Goal: Register for event/course

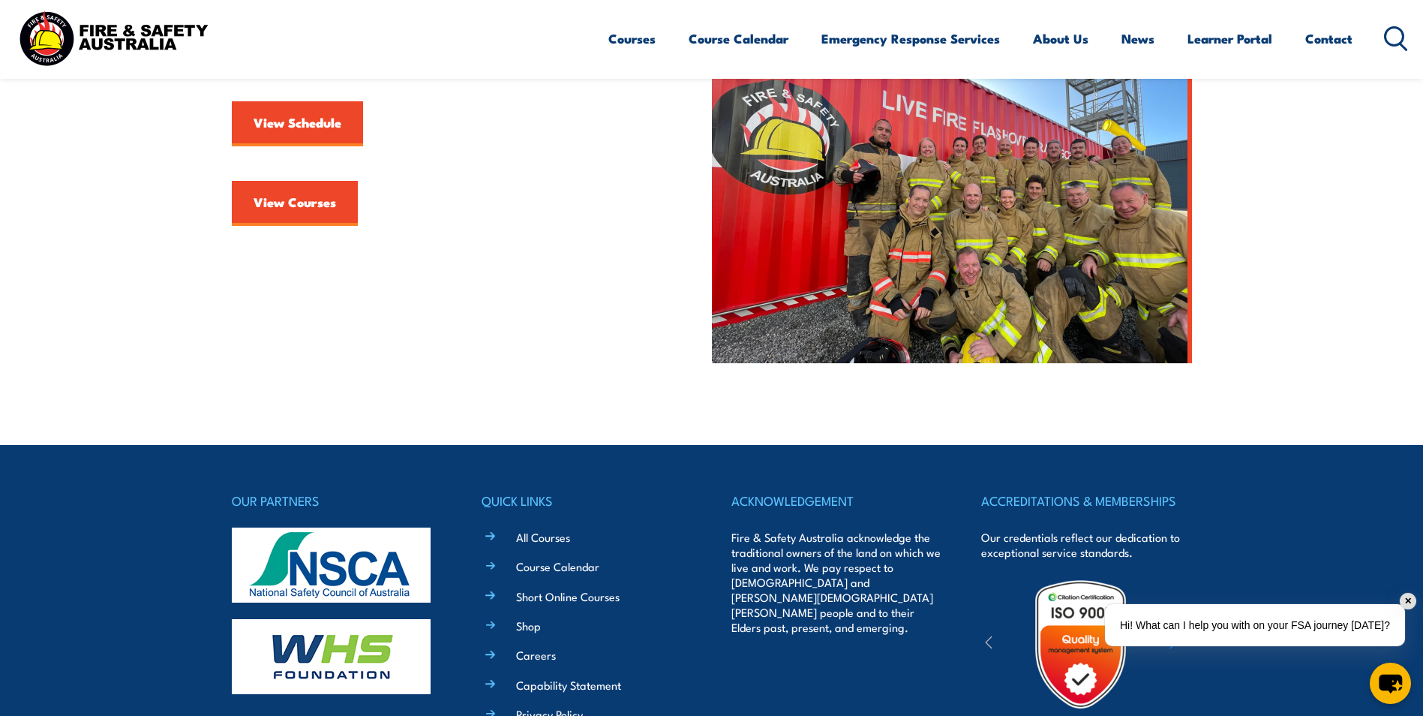
scroll to position [525, 0]
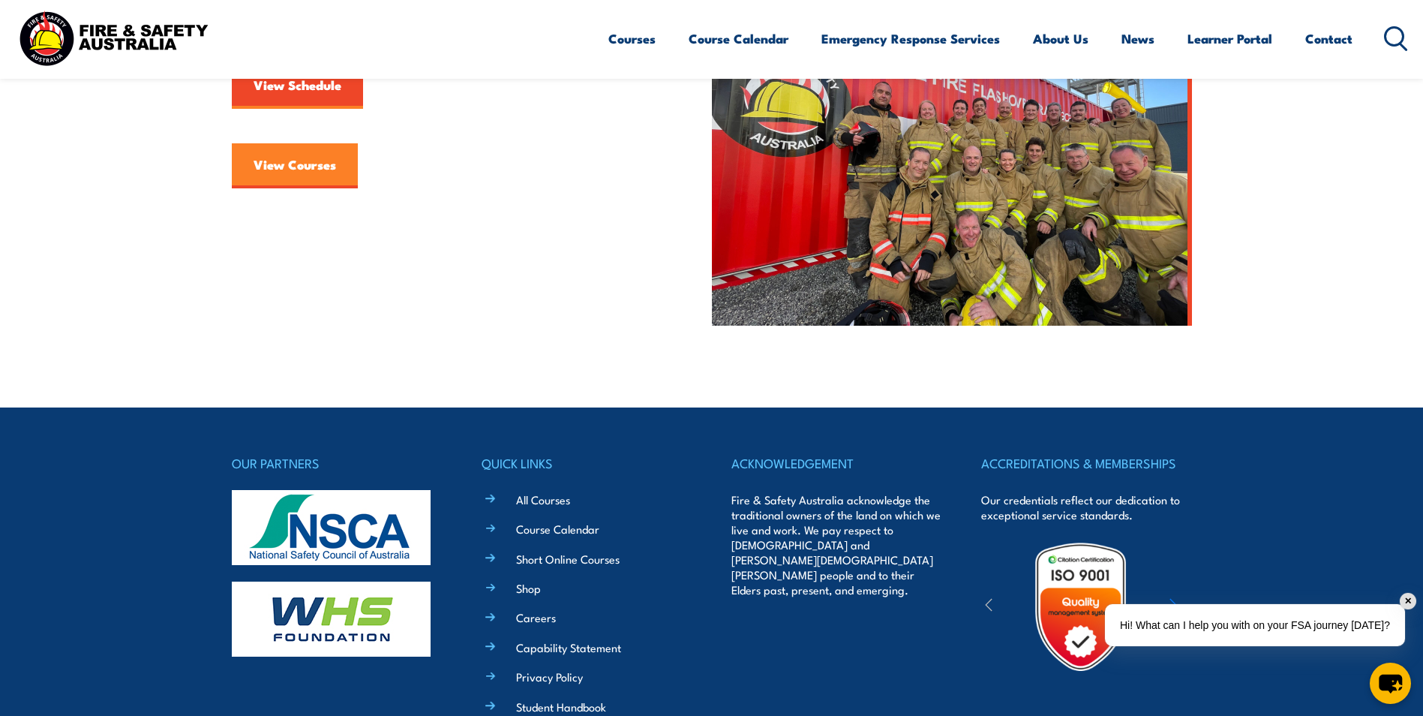
click at [283, 176] on link "View Courses" at bounding box center [295, 165] width 126 height 45
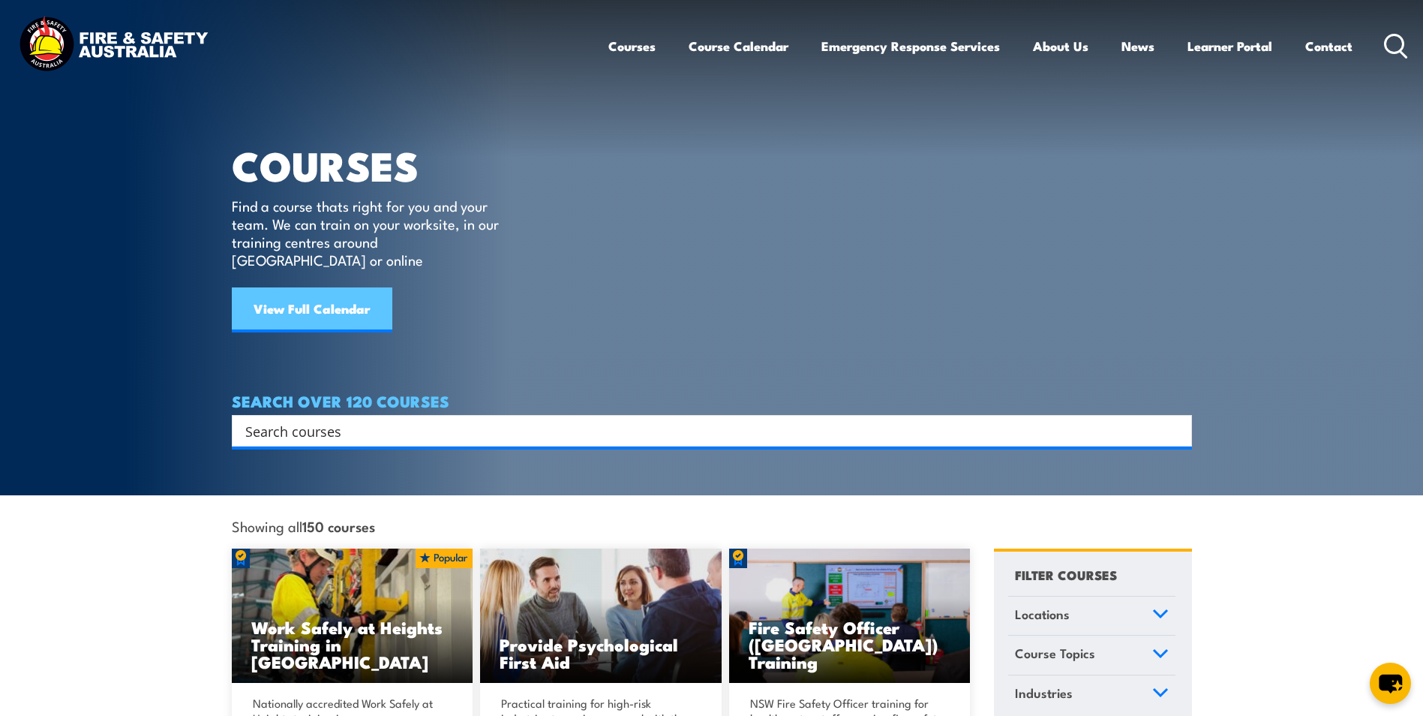
click at [292, 290] on link "View Full Calendar" at bounding box center [312, 309] width 161 height 45
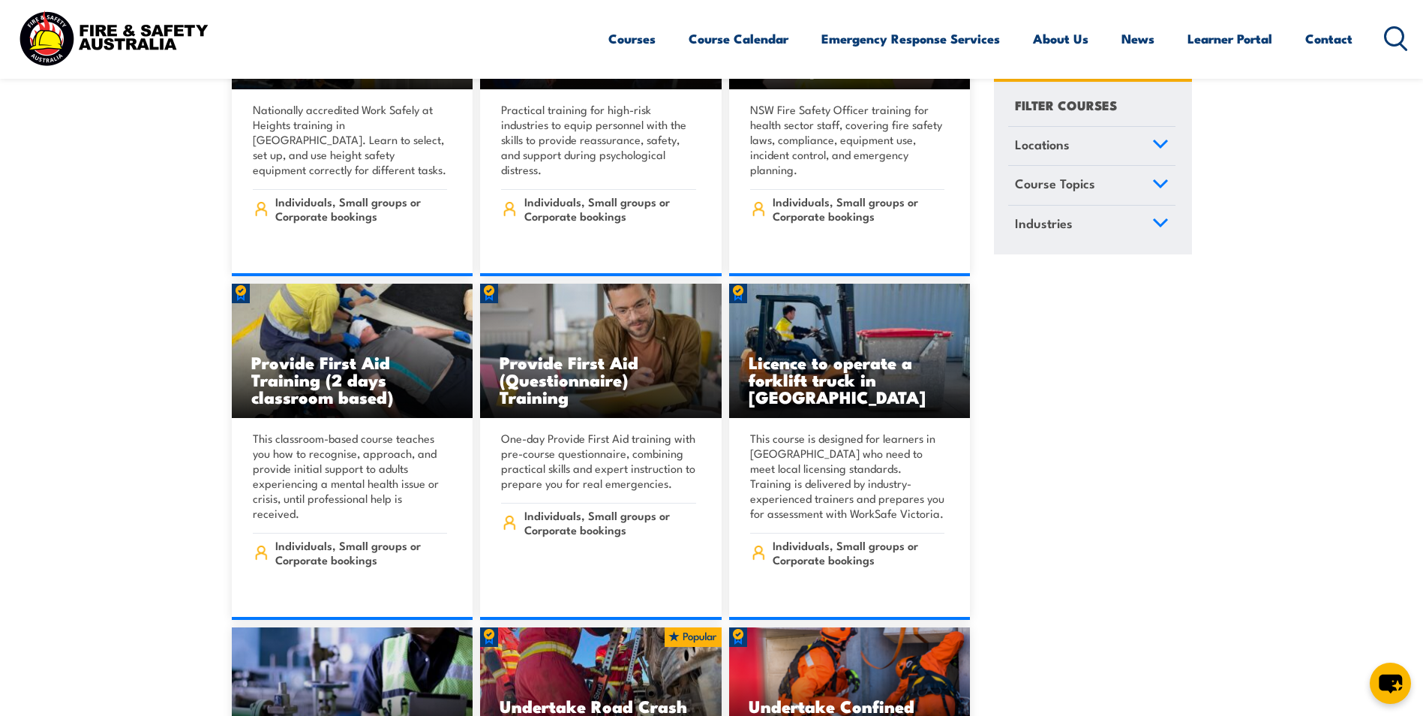
scroll to position [675, 0]
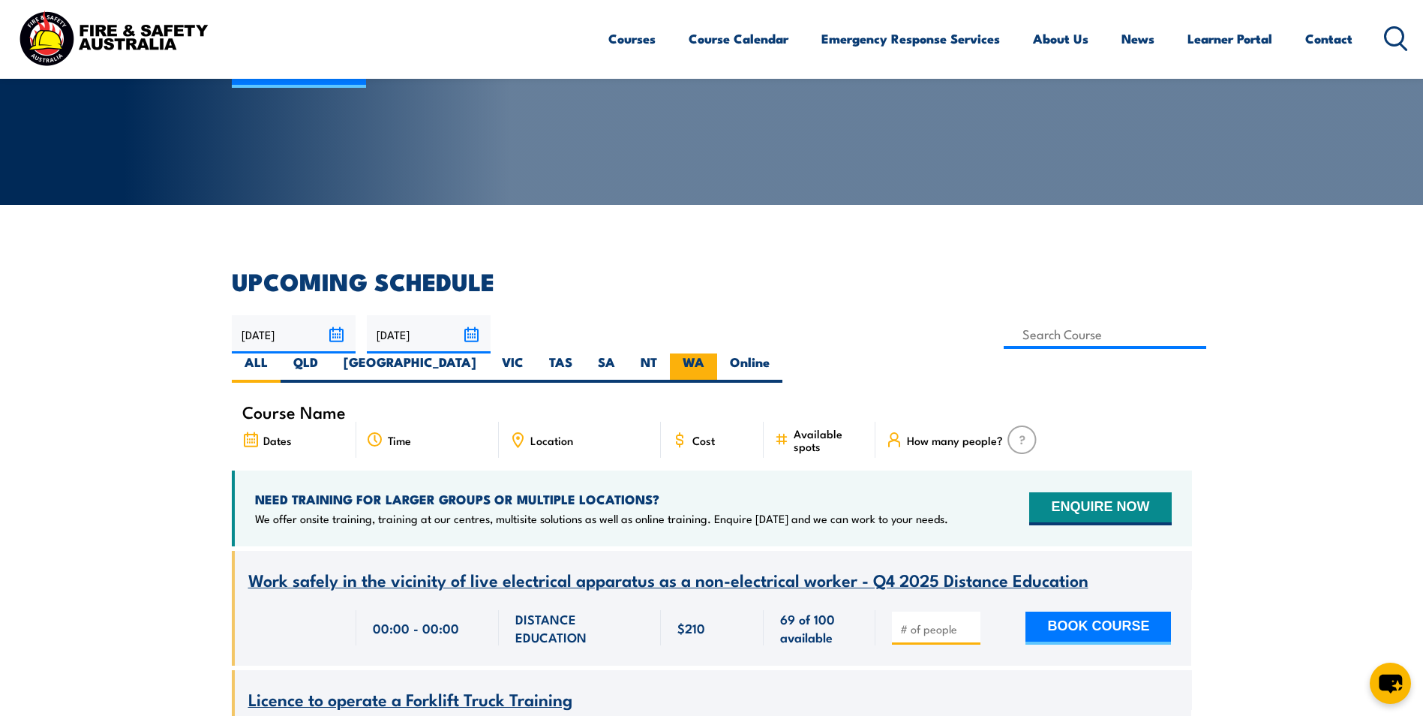
click at [717, 353] on label "WA" at bounding box center [693, 367] width 47 height 29
click at [714, 353] on input "WA" at bounding box center [710, 358] width 10 height 10
radio input "true"
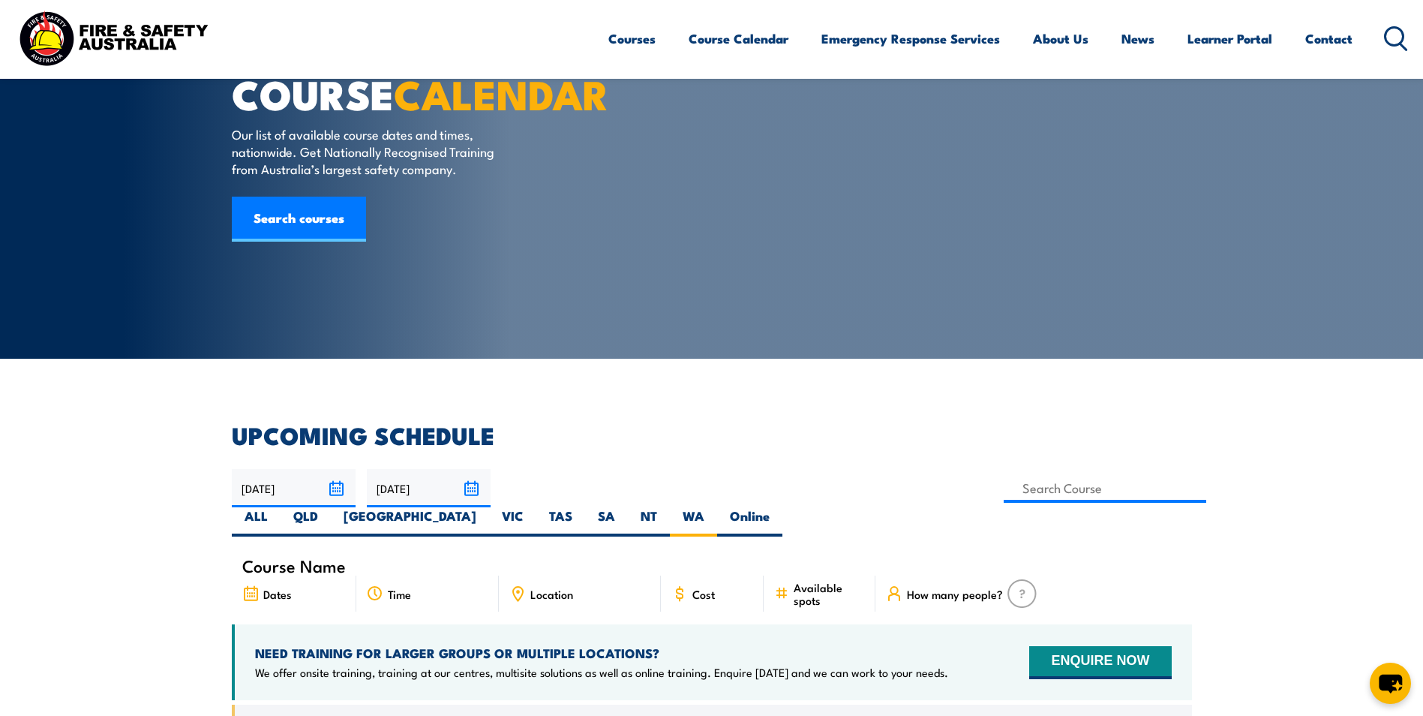
scroll to position [45, 0]
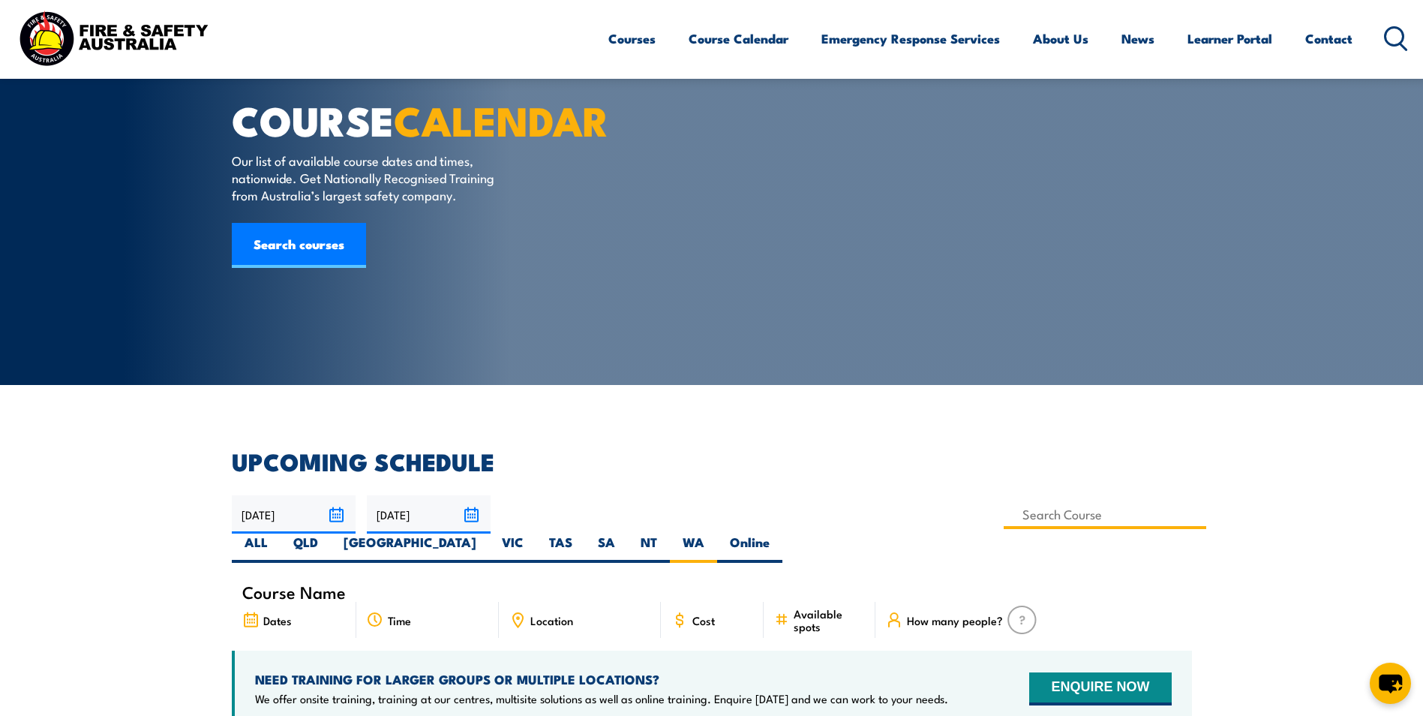
click at [1004, 517] on input at bounding box center [1105, 514] width 203 height 29
type input "Handle Dangerous Goods/Hazardous Substances Initial Spill Response Combo"
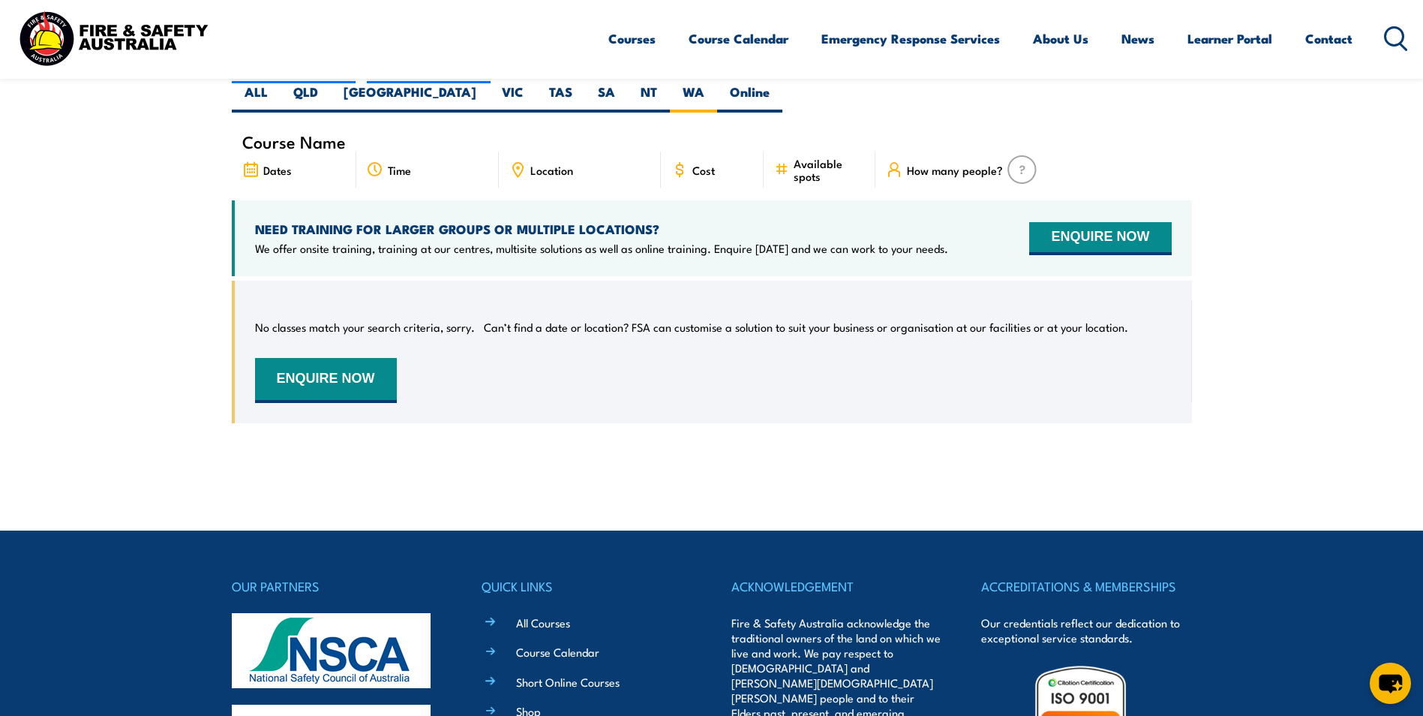
scroll to position [345, 0]
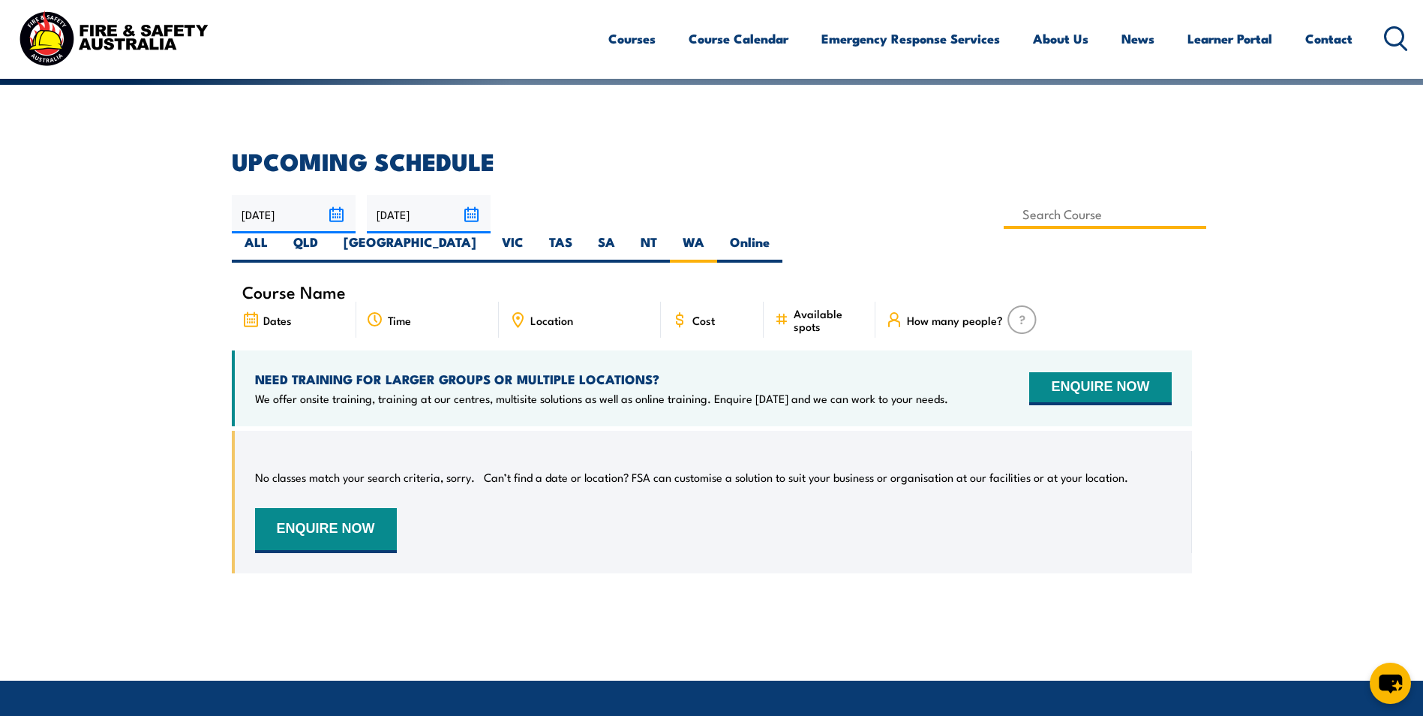
click at [1004, 213] on input at bounding box center [1105, 214] width 203 height 29
type input "Handle Dangerous Goods/Hazardous Substances Initial Spill Response Combo"
click at [1004, 213] on input "Handle Dangerous Goods/Hazardous Substances Initial Spill Response Combo" at bounding box center [1105, 214] width 203 height 29
click at [717, 233] on label "WA" at bounding box center [693, 247] width 47 height 29
click at [714, 233] on input "WA" at bounding box center [710, 238] width 10 height 10
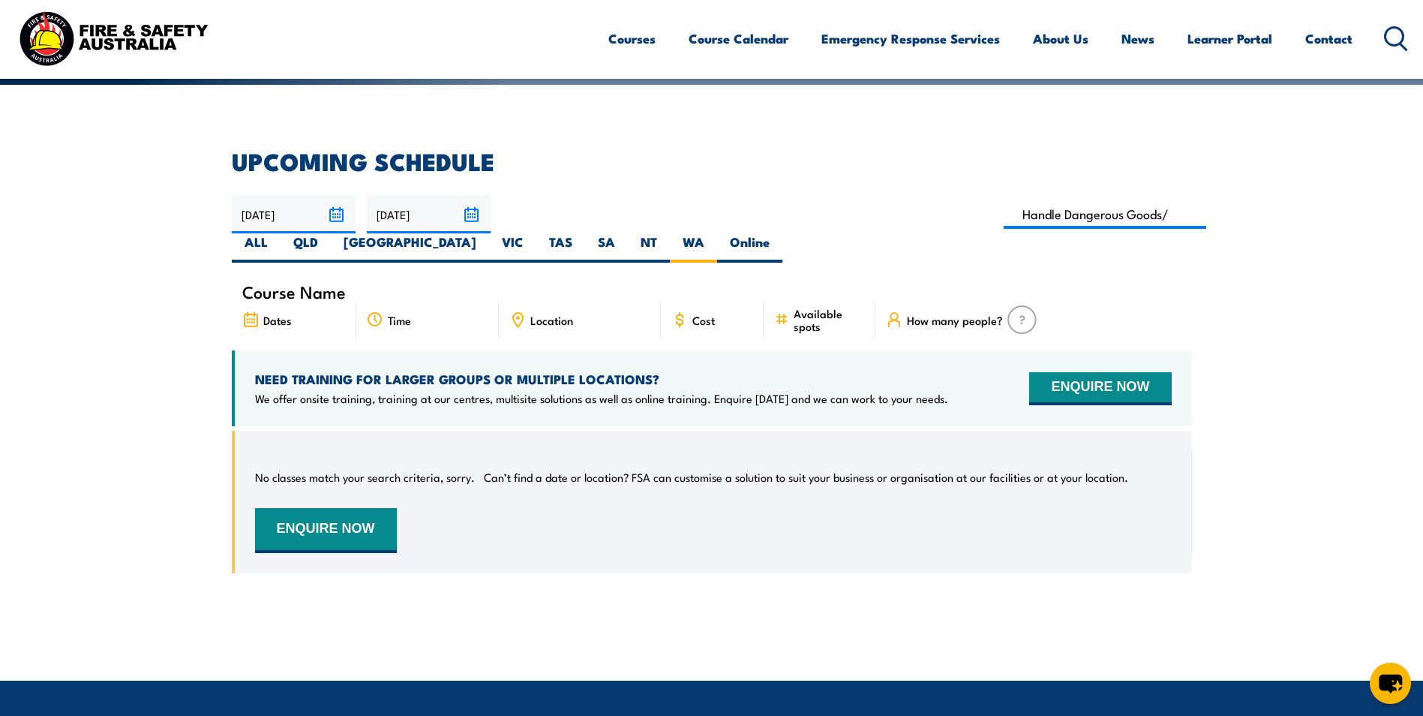
click at [469, 215] on input "30/11/2025" at bounding box center [429, 214] width 124 height 38
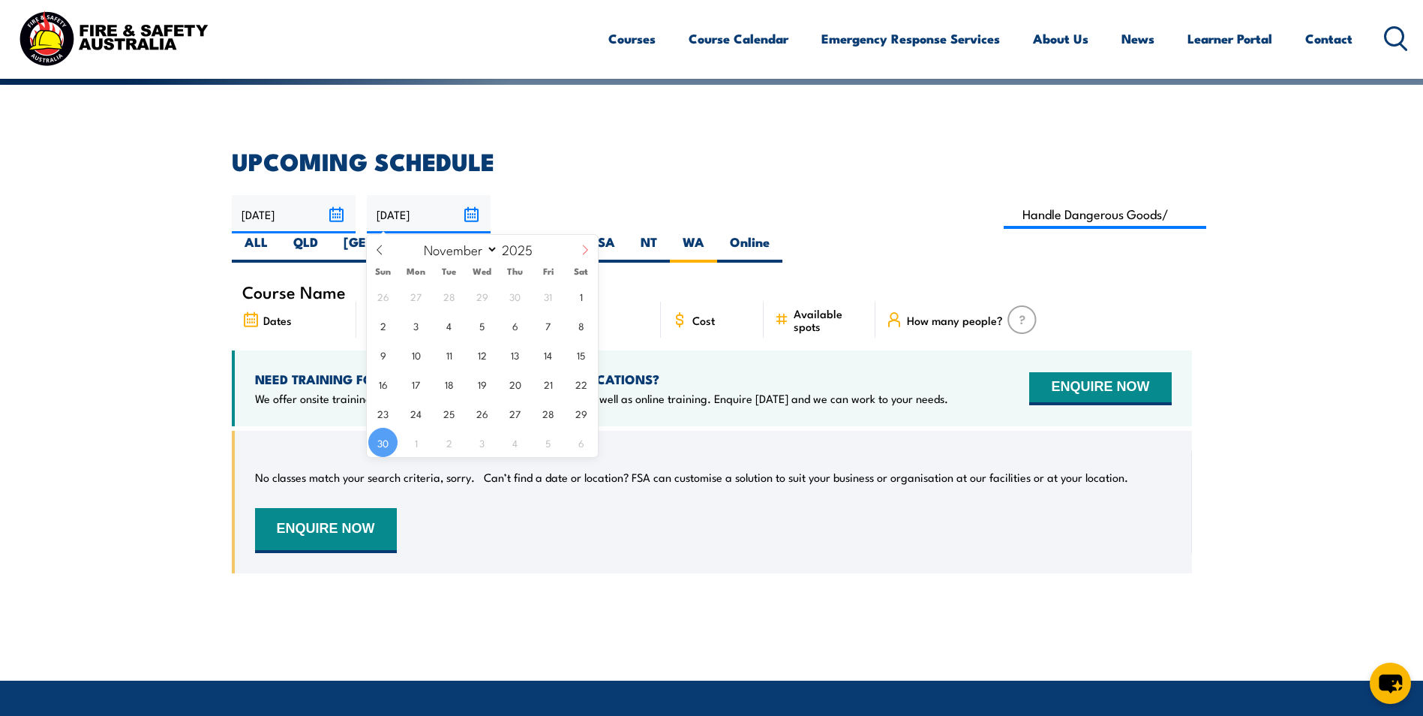
click at [585, 249] on icon at bounding box center [585, 250] width 11 height 11
select select "11"
click at [482, 422] on span "31" at bounding box center [481, 412] width 29 height 29
type input "31/12/2025"
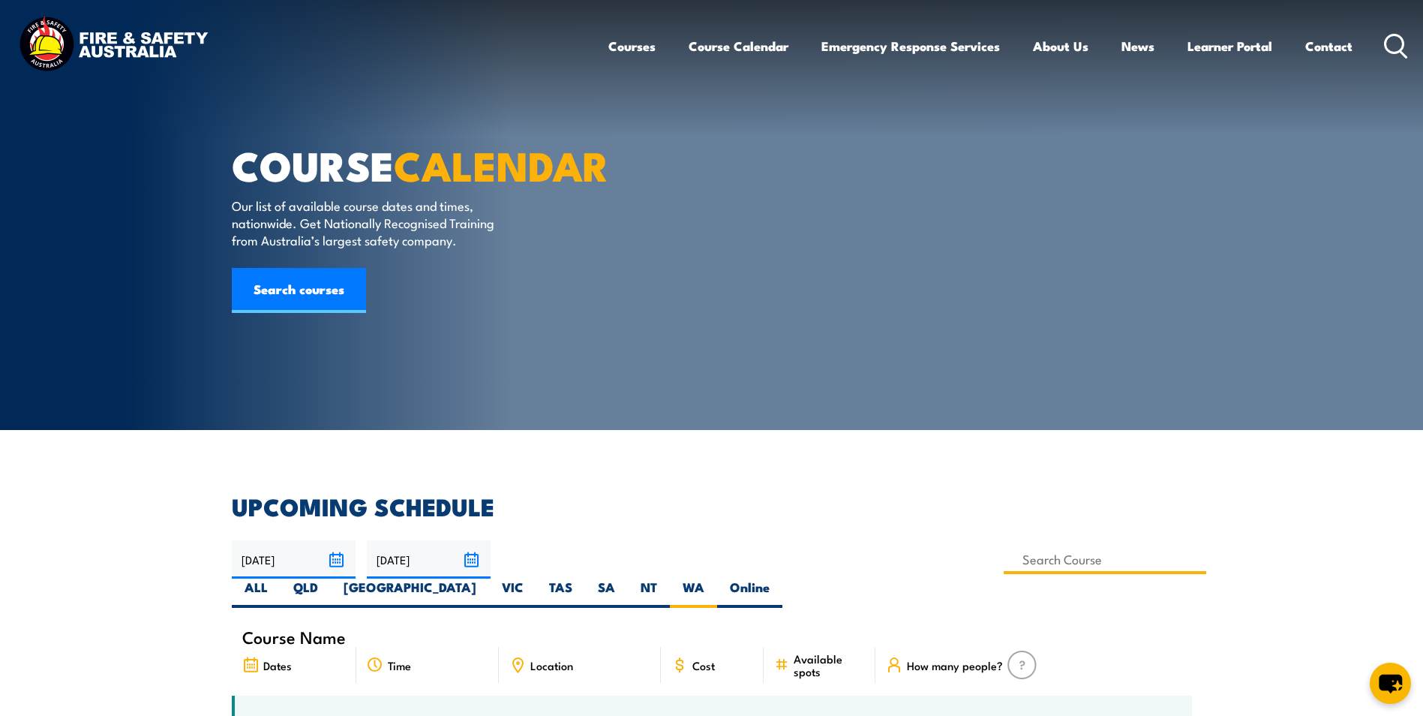
click at [1004, 564] on input at bounding box center [1105, 559] width 203 height 29
type input "Handle Dangerous Goods/Hazardous Substances Initial Spill Response Combo"
click at [717, 579] on label "WA" at bounding box center [693, 593] width 47 height 29
click at [714, 579] on input "WA" at bounding box center [710, 584] width 10 height 10
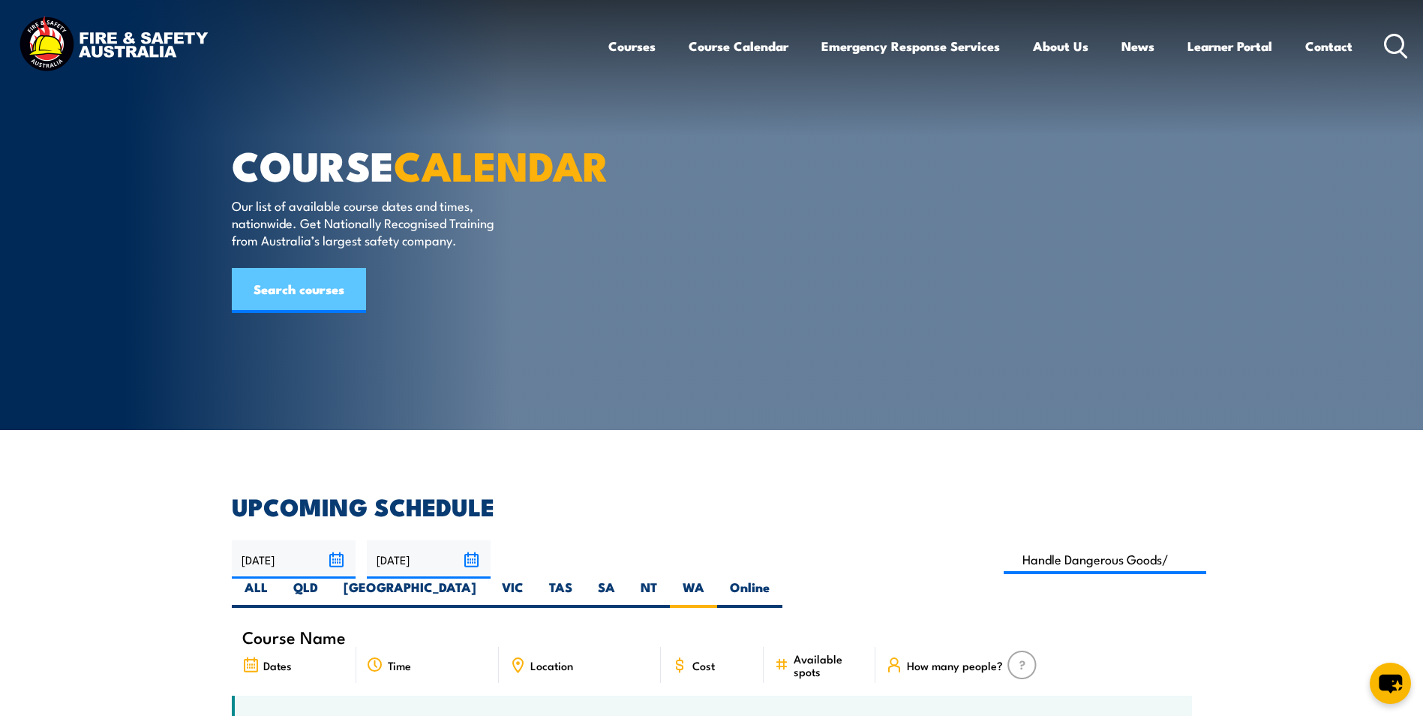
click at [297, 313] on link "Search courses" at bounding box center [299, 290] width 134 height 45
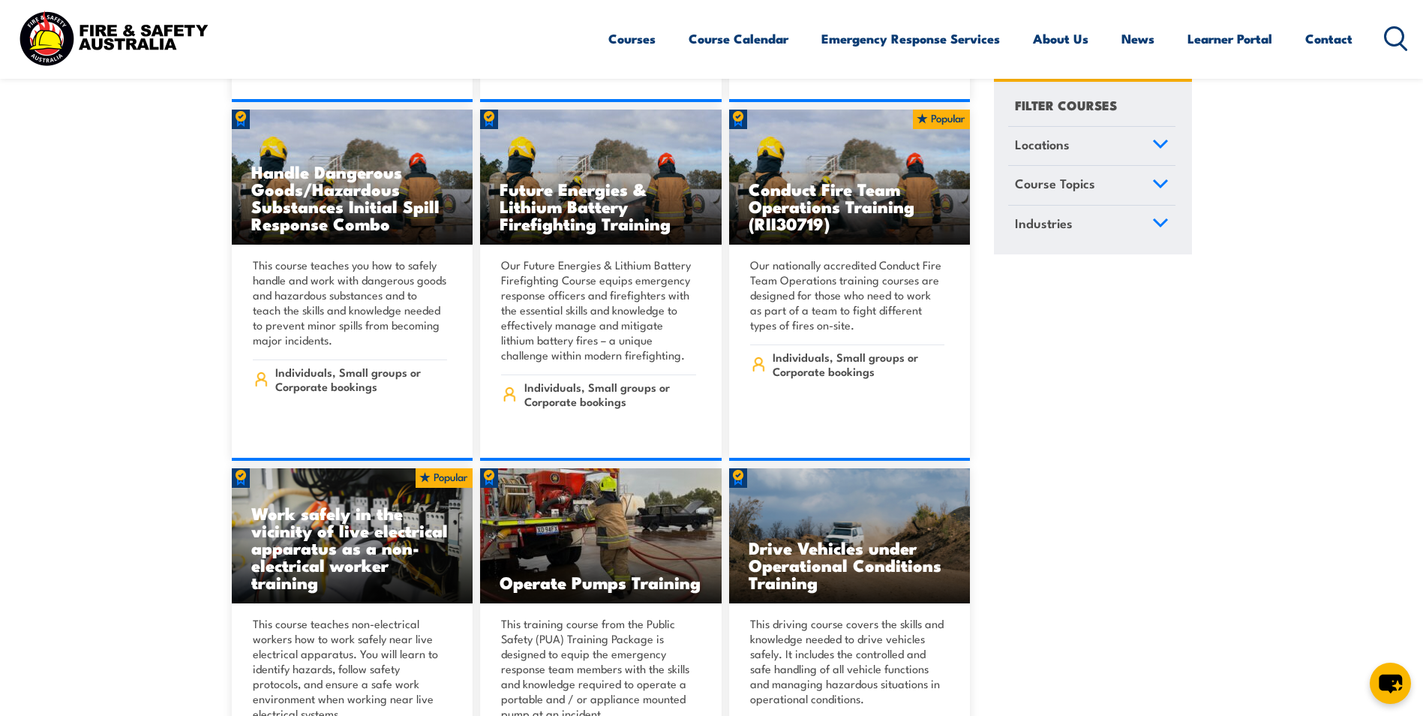
scroll to position [3377, 0]
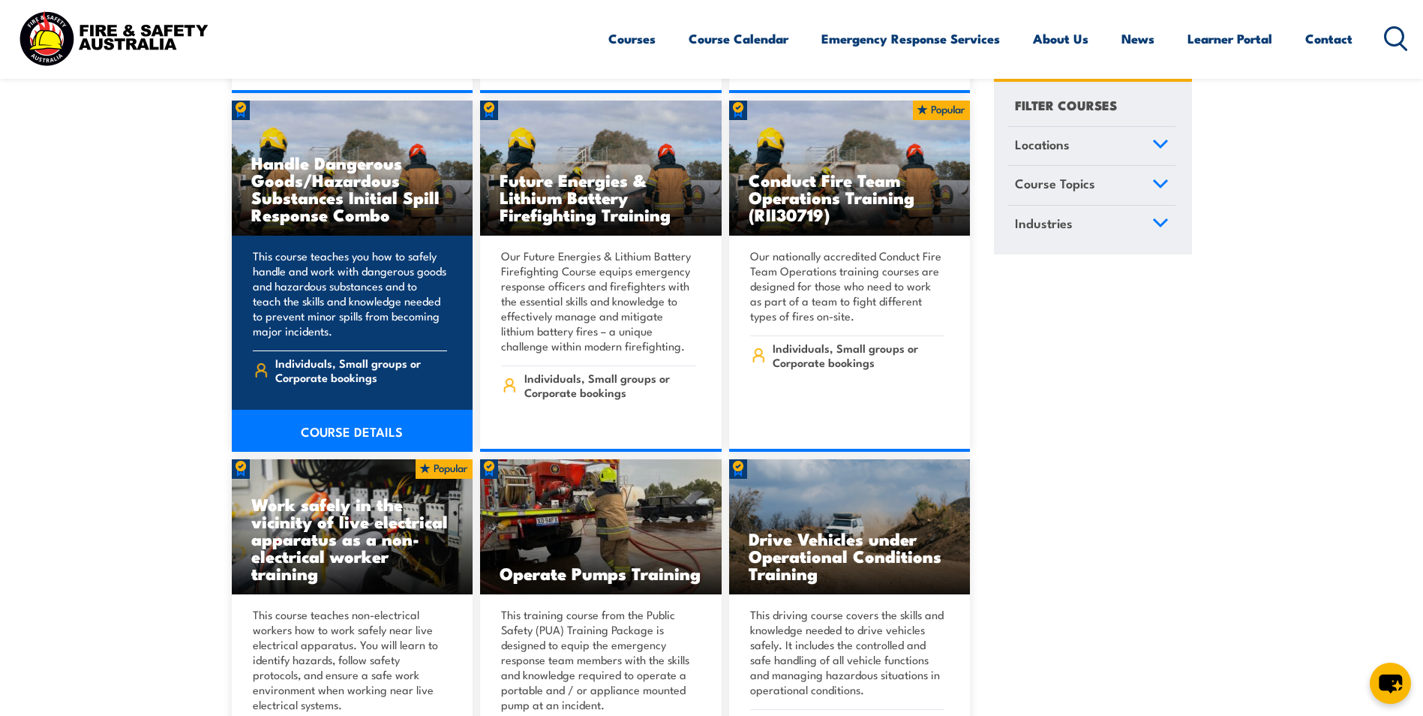
click at [340, 410] on link "COURSE DETAILS" at bounding box center [353, 431] width 242 height 42
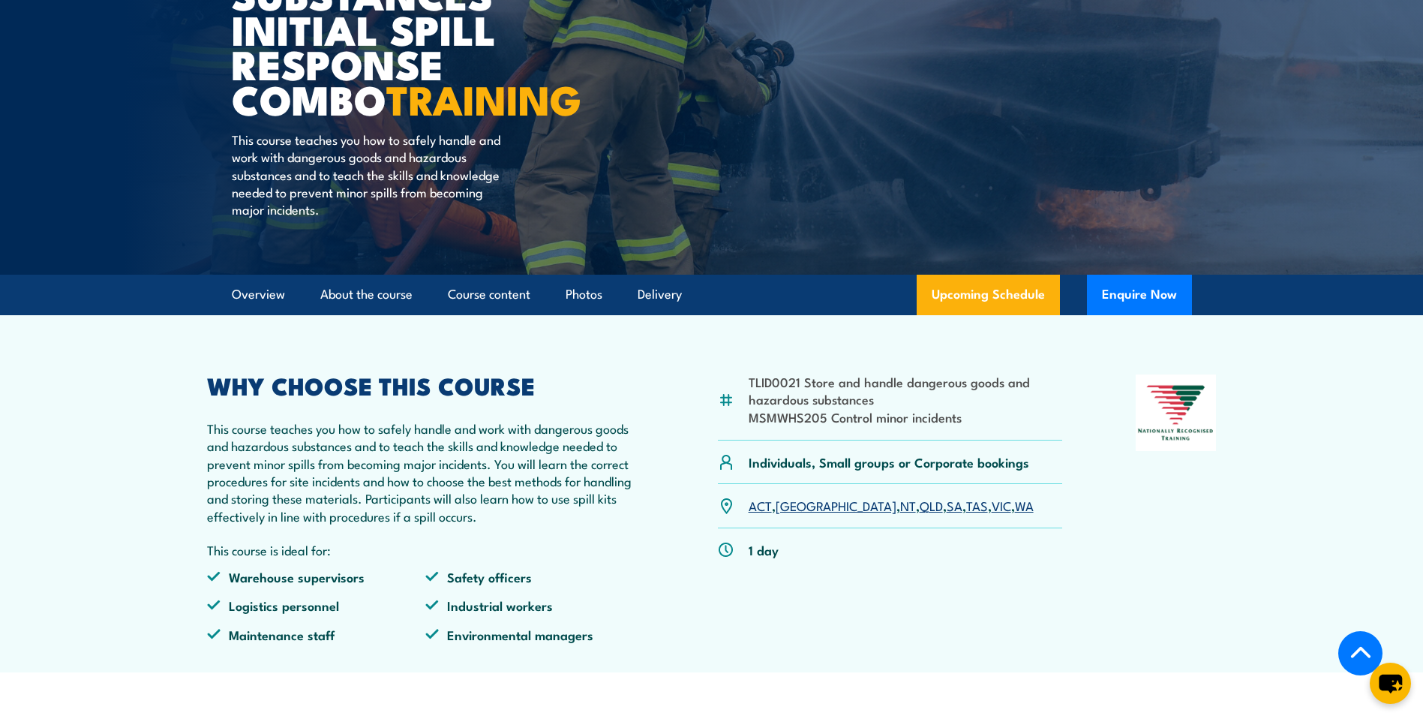
scroll to position [300, 0]
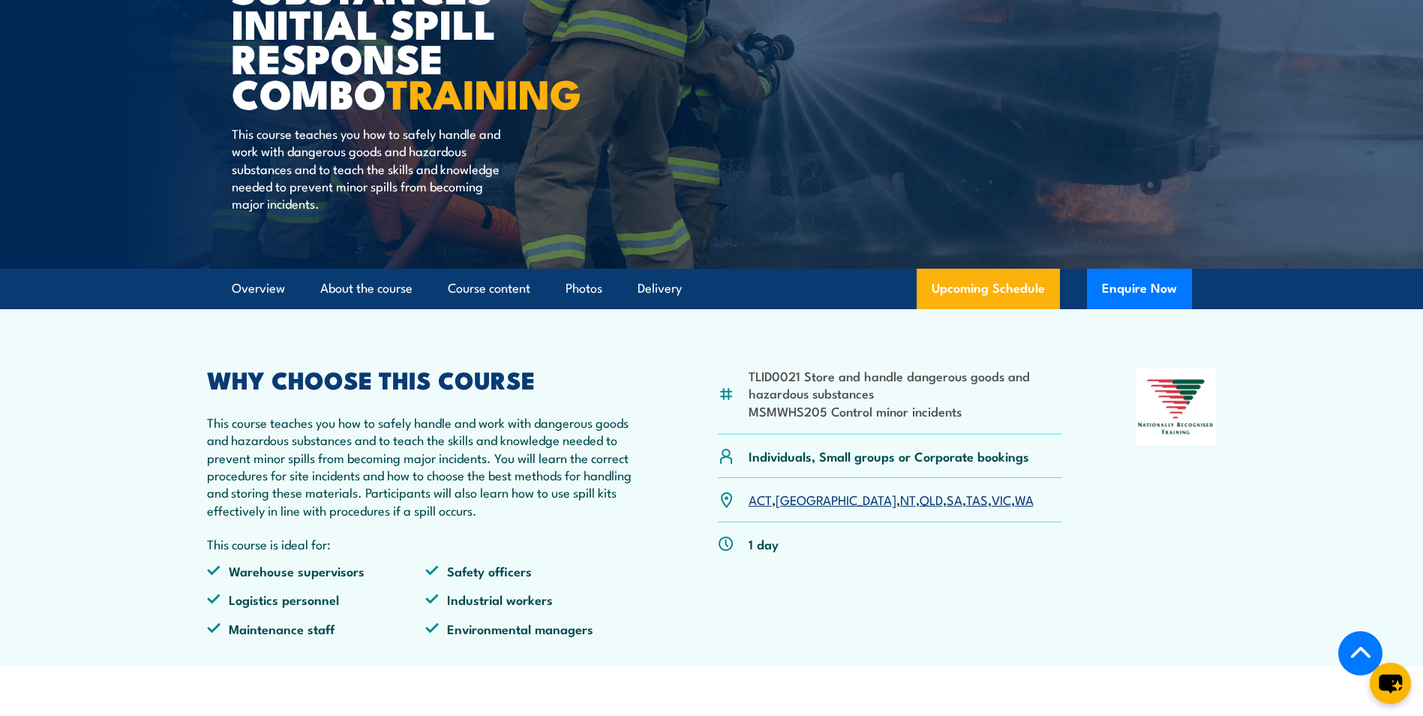
click at [1015, 500] on link "WA" at bounding box center [1024, 499] width 19 height 18
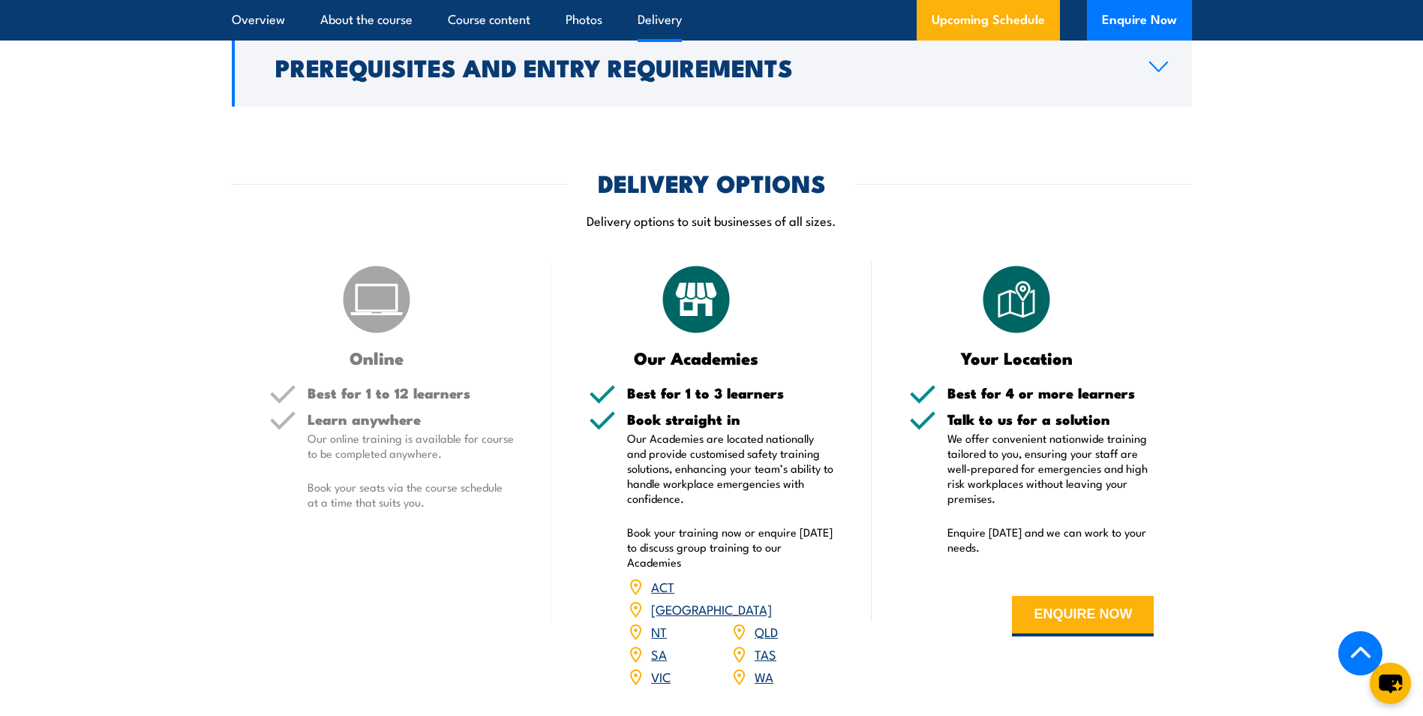
scroll to position [1907, 0]
click at [756, 668] on link "WA" at bounding box center [764, 677] width 19 height 18
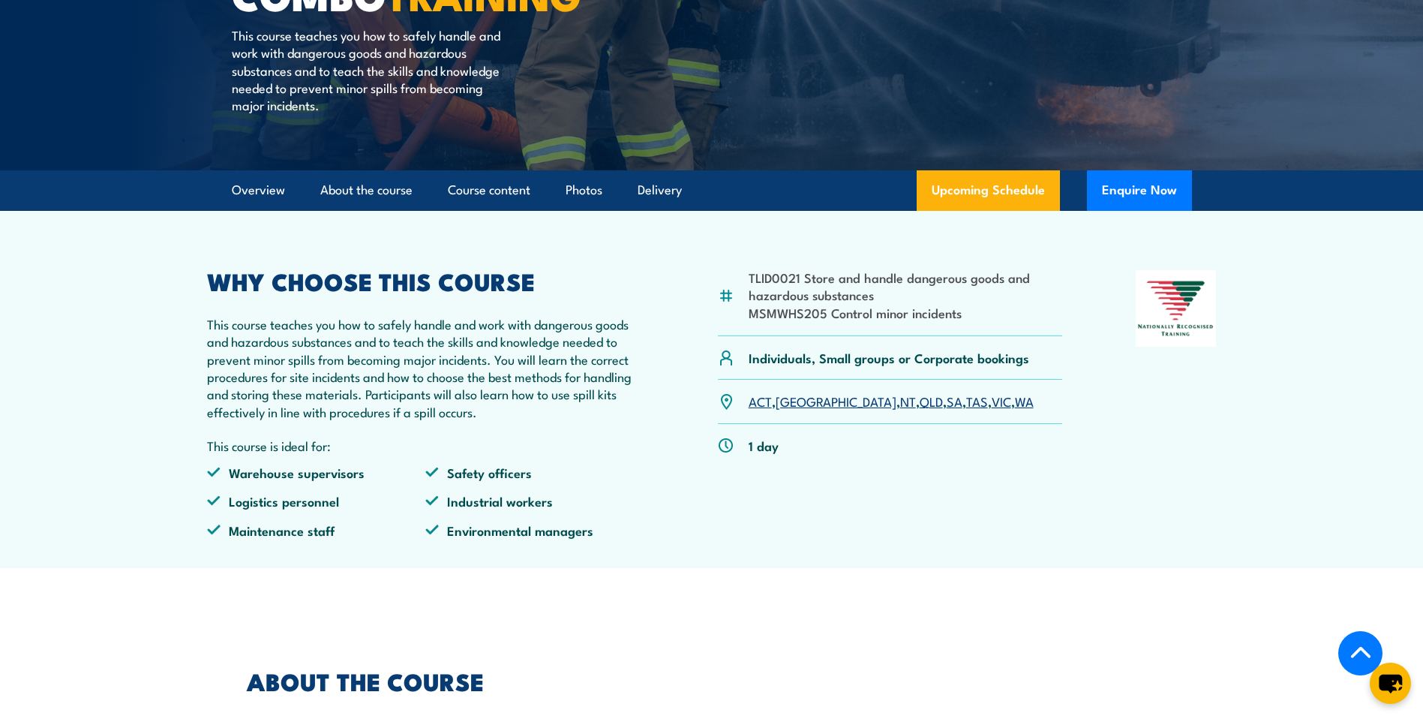
scroll to position [0, 0]
